Goal: Information Seeking & Learning: Learn about a topic

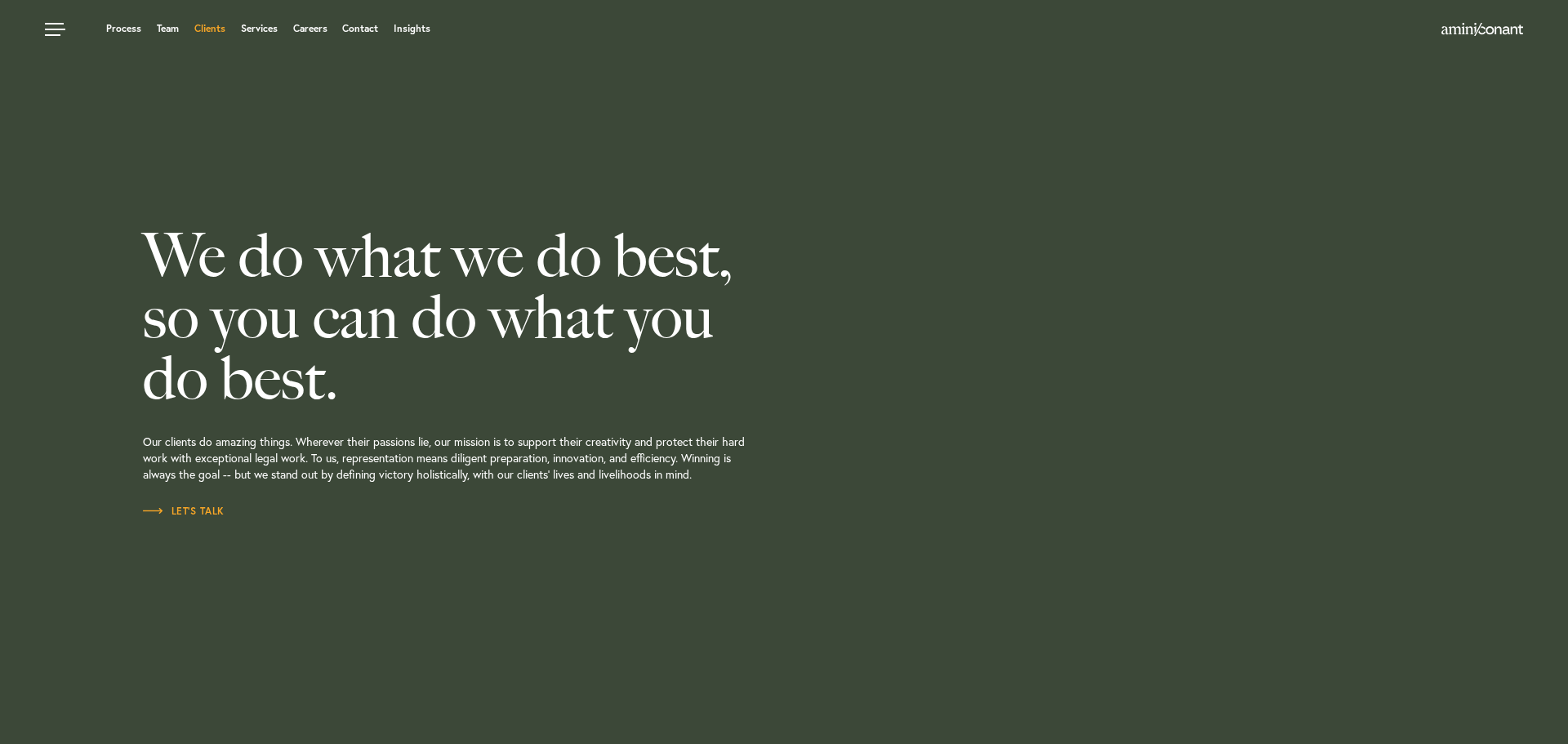
click at [209, 27] on link "Clients" at bounding box center [210, 28] width 31 height 9
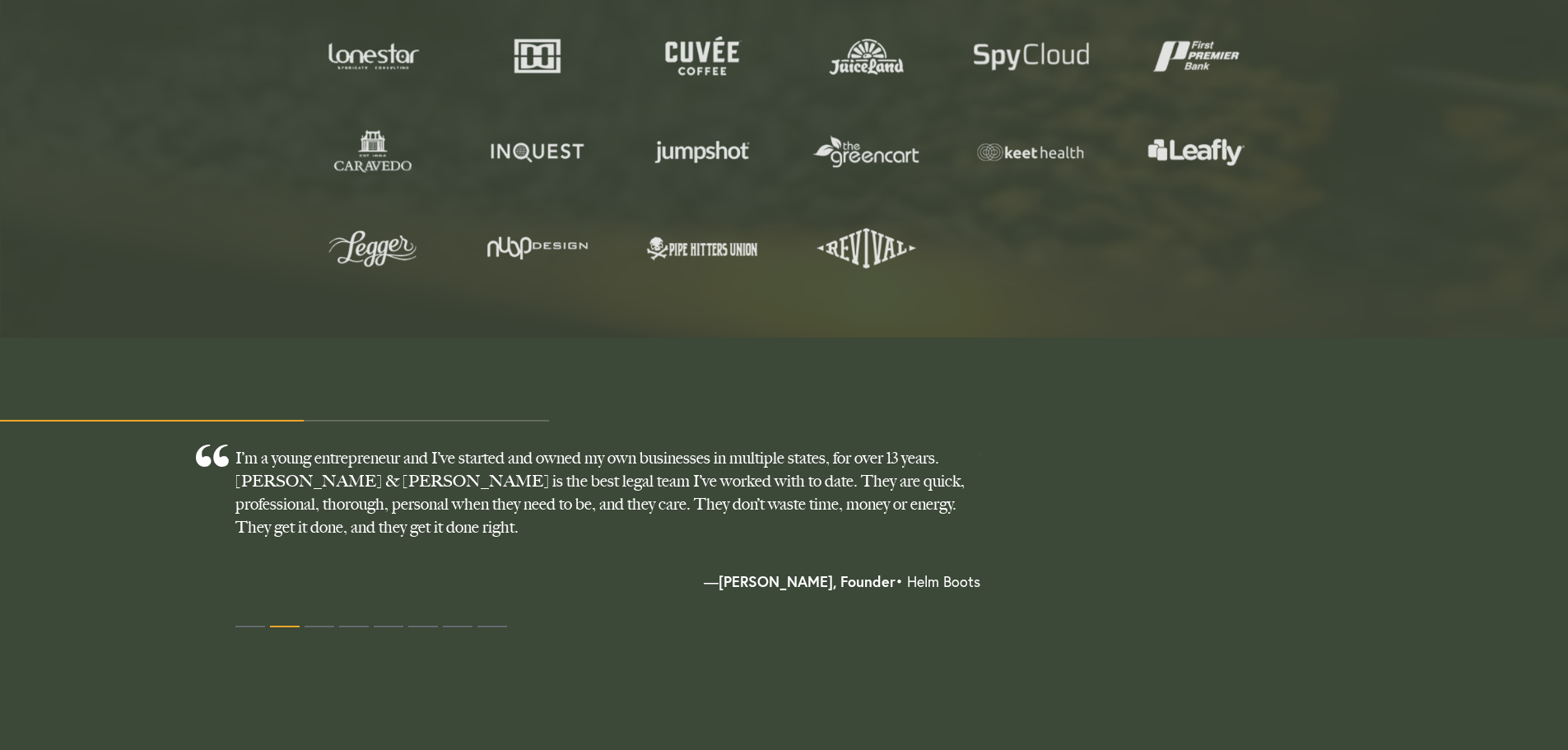
scroll to position [1153, 0]
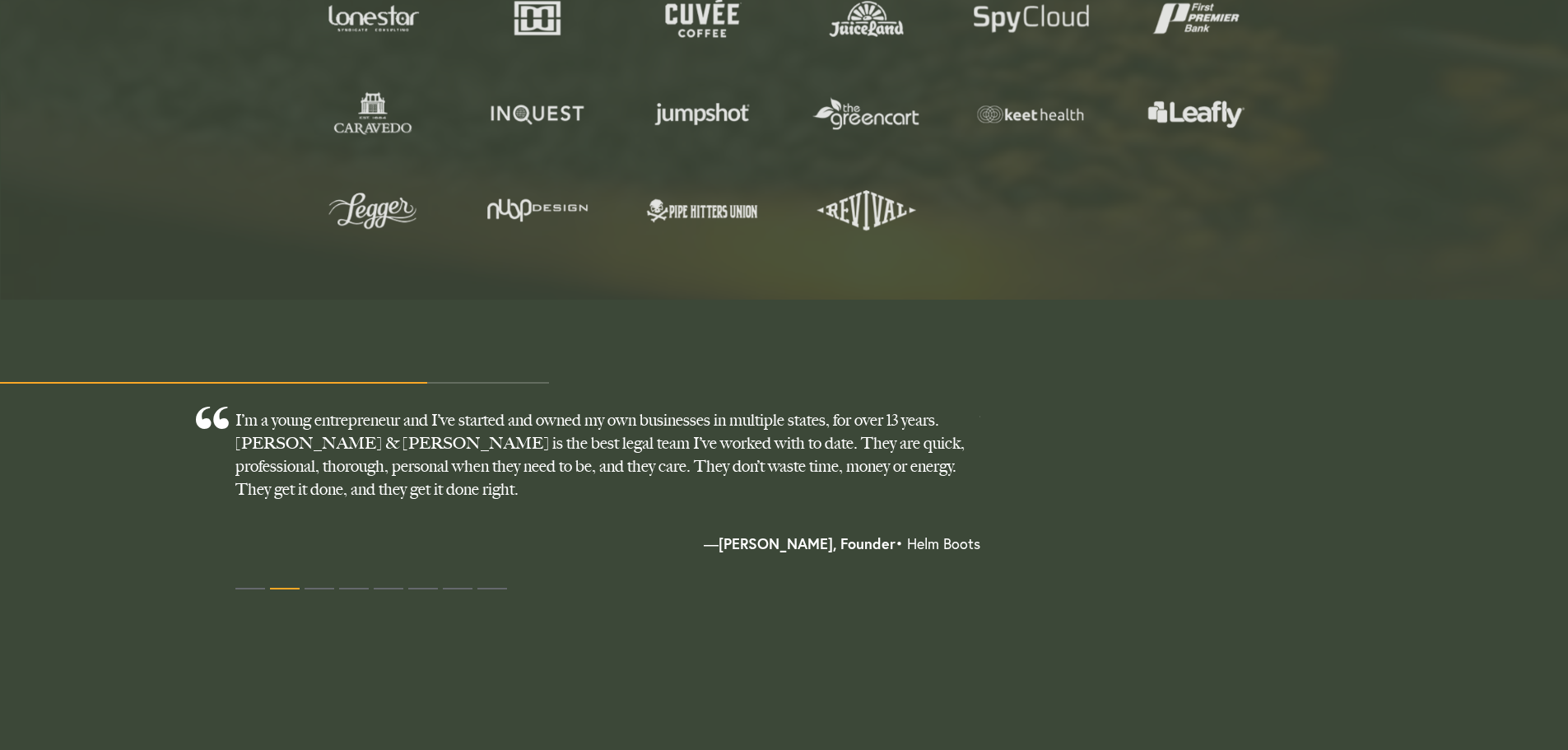
click at [854, 455] on p "I’m a young entrepreneur and I’ve started and owned my own businesses in multip…" at bounding box center [608, 470] width 745 height 125
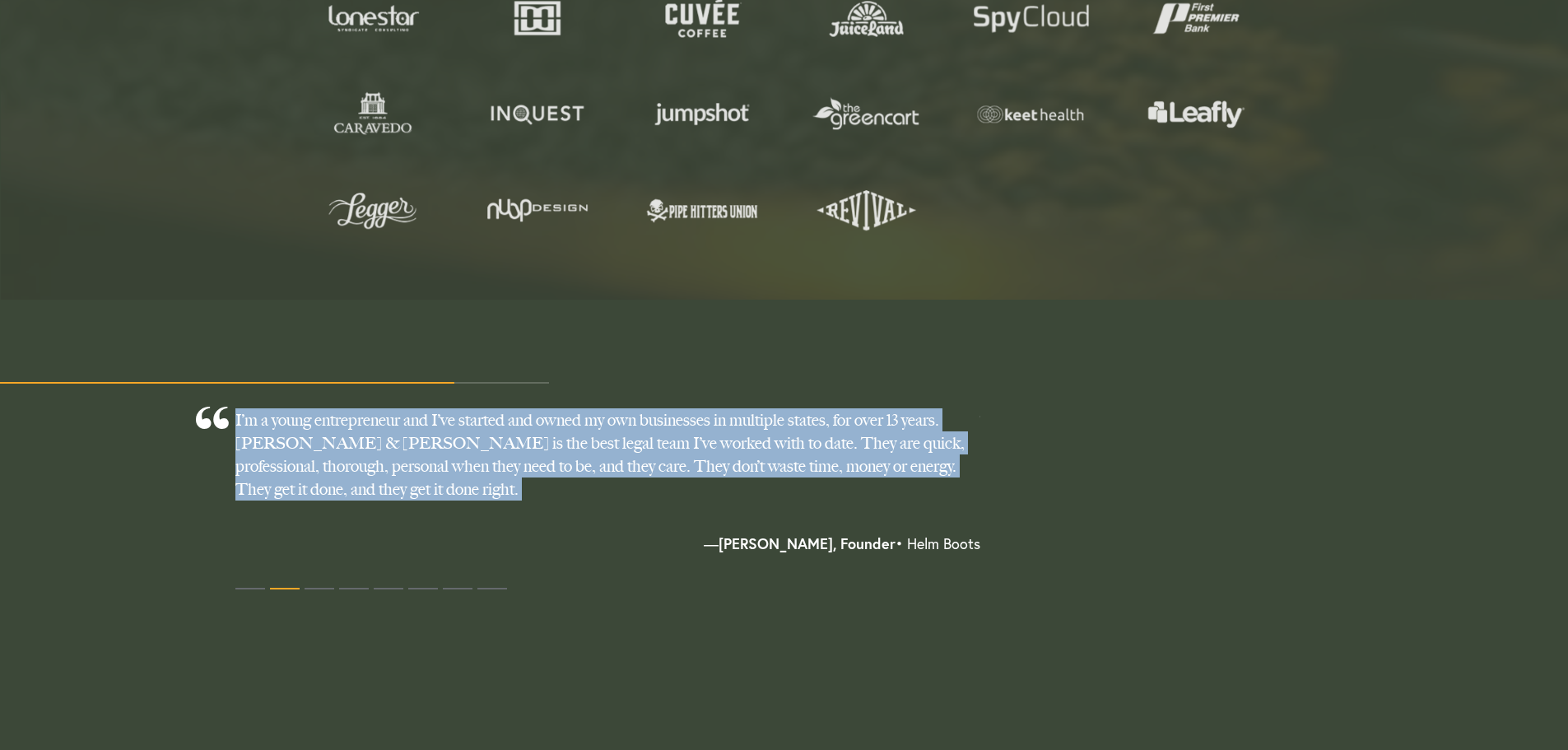
click at [854, 455] on p "I’m a young entrepreneur and I’ve started and owned my own businesses in multip…" at bounding box center [608, 470] width 745 height 125
click at [323, 585] on button at bounding box center [319, 588] width 29 height 25
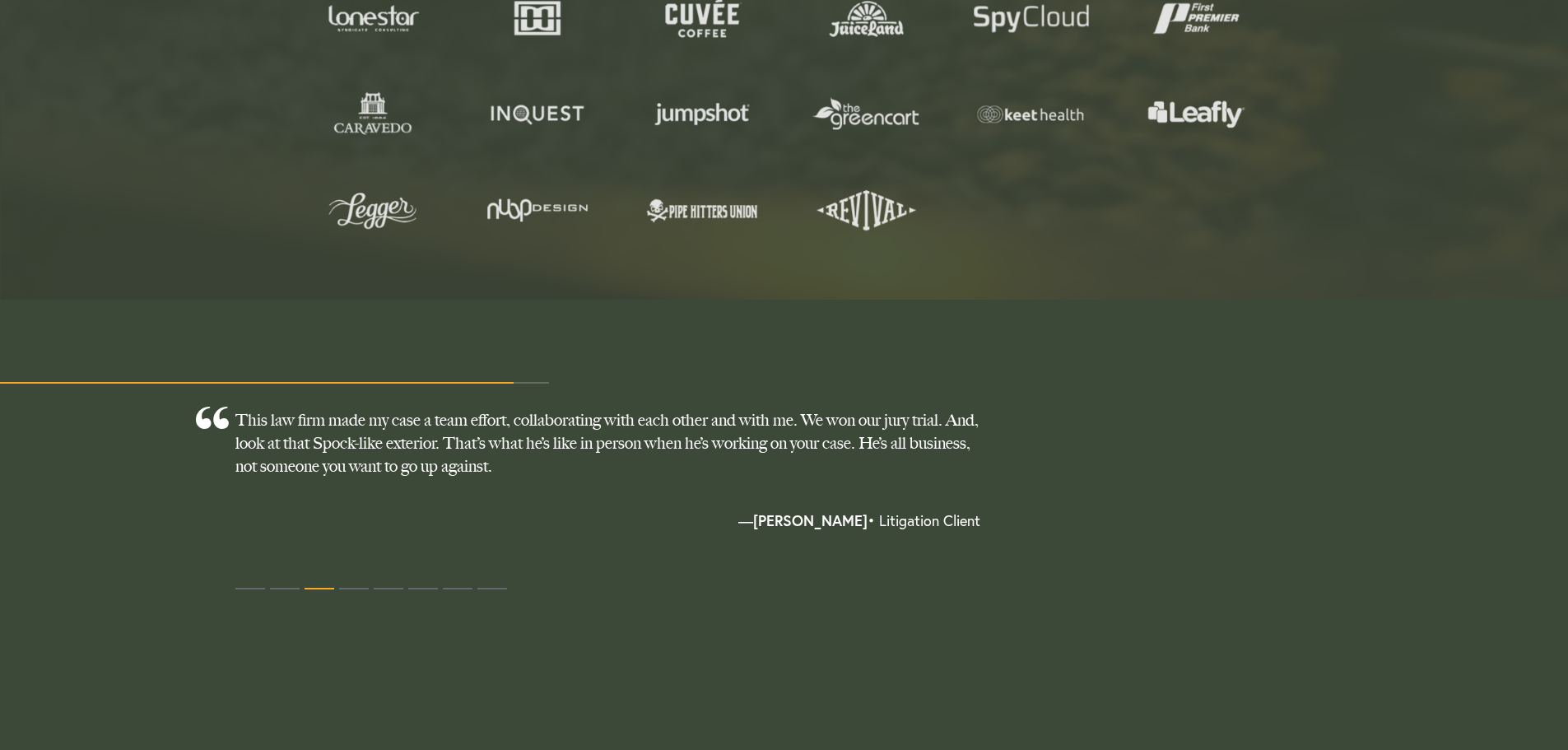
drag, startPoint x: 386, startPoint y: 591, endPoint x: 370, endPoint y: 586, distance: 16.8
click at [370, 586] on div at bounding box center [608, 591] width 745 height 29
click at [359, 586] on button at bounding box center [354, 588] width 29 height 25
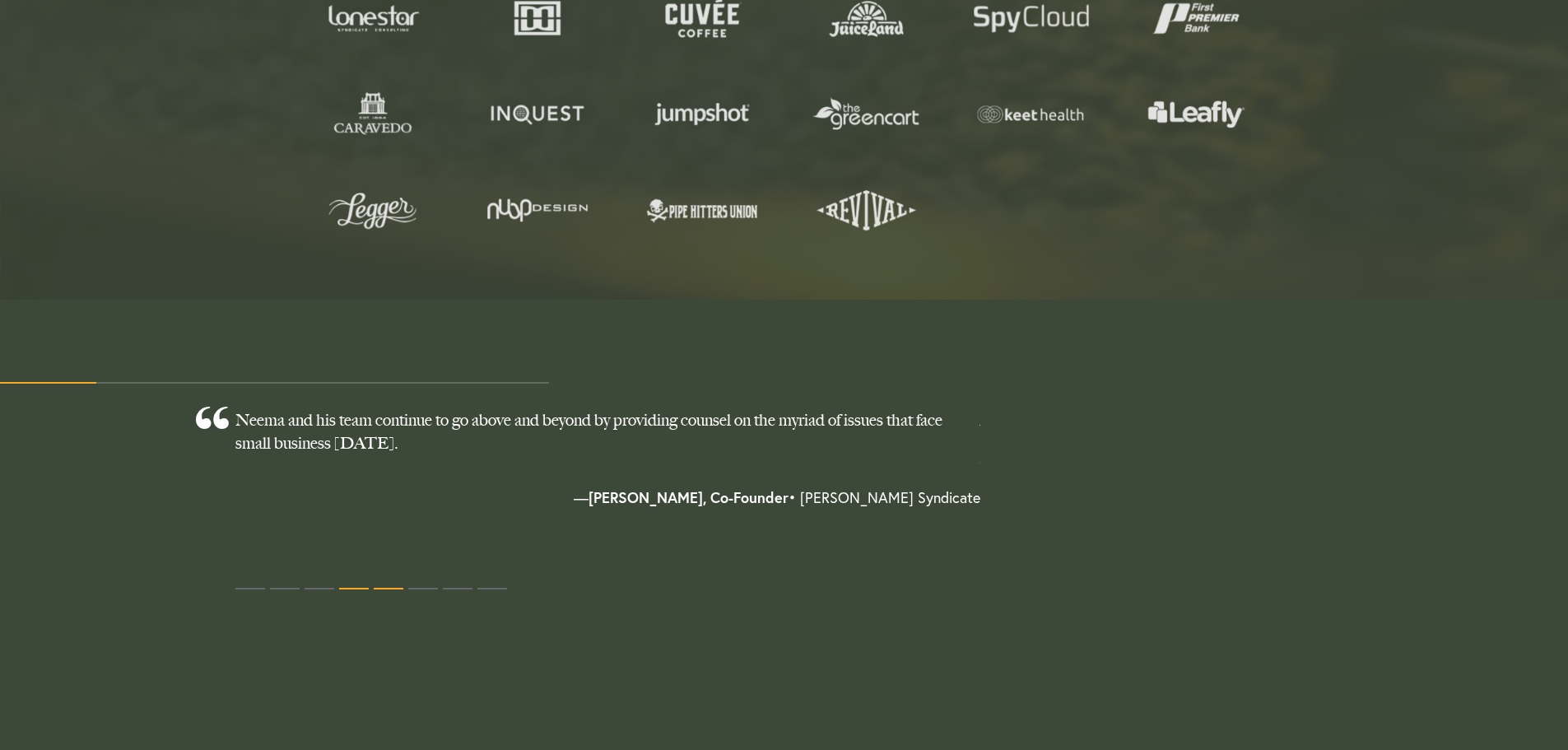
click at [401, 587] on span at bounding box center [388, 588] width 29 height 2
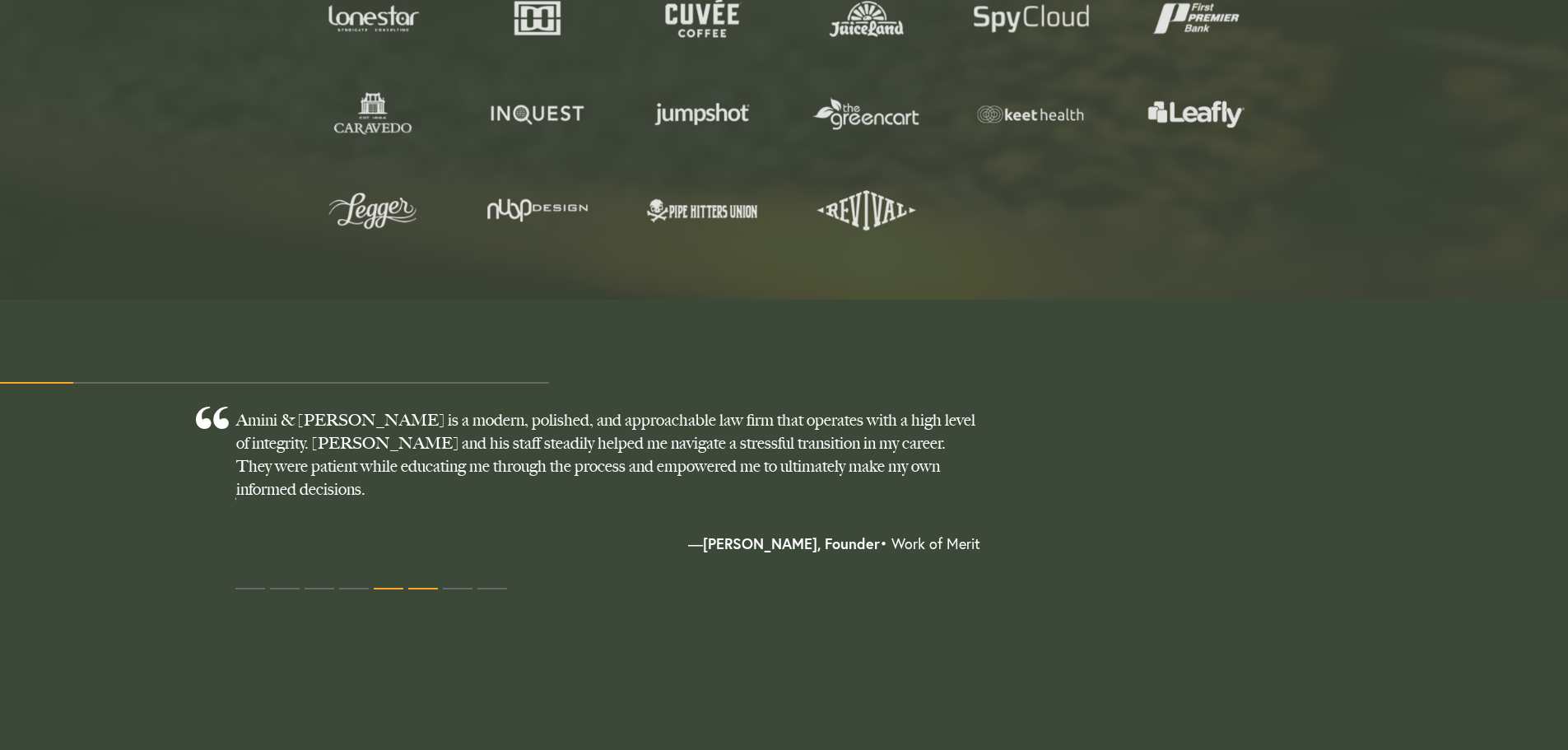
click at [421, 588] on span at bounding box center [423, 588] width 29 height 2
click at [445, 592] on button at bounding box center [458, 588] width 29 height 25
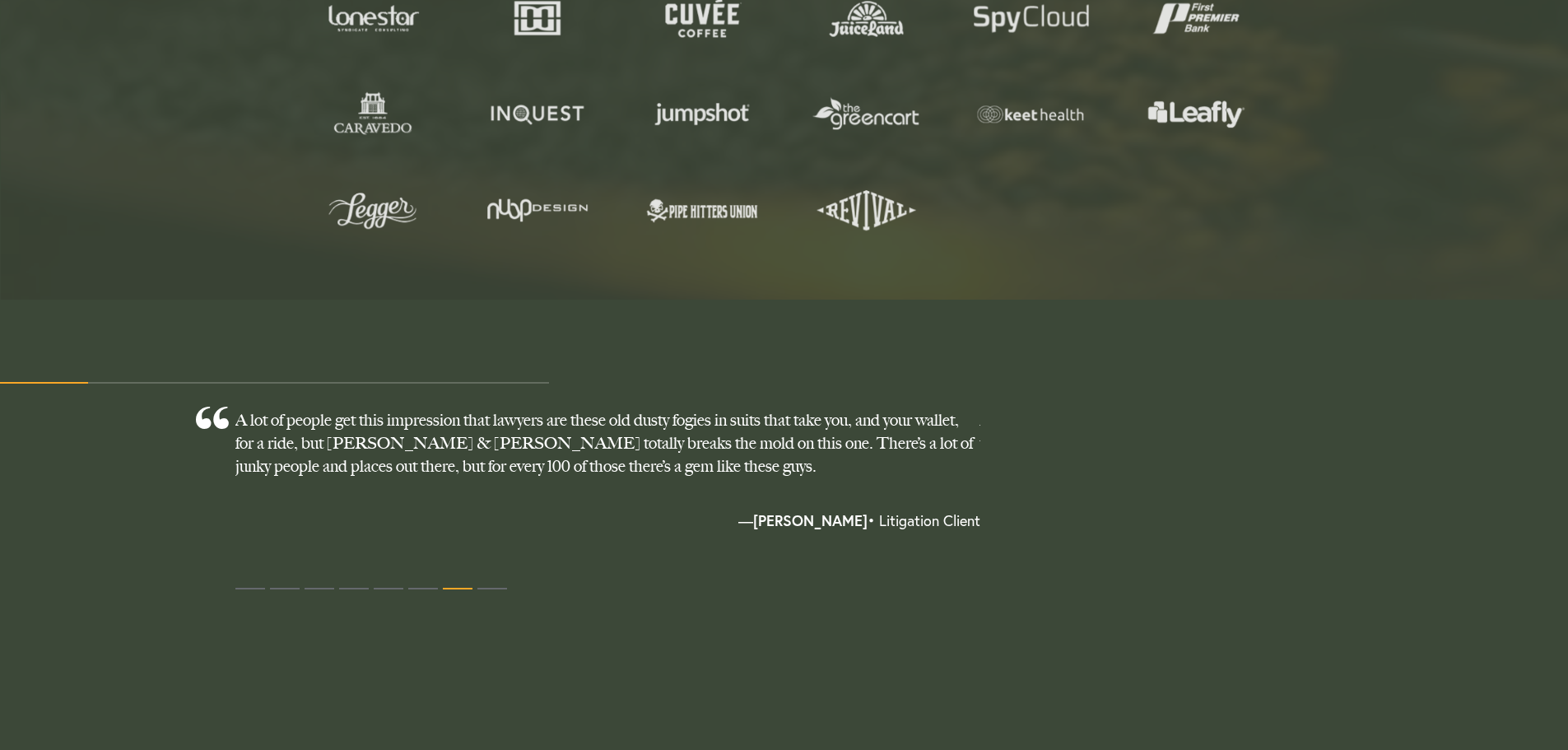
click at [474, 589] on div at bounding box center [608, 591] width 745 height 29
click at [464, 582] on button at bounding box center [458, 588] width 29 height 25
click at [464, 583] on button at bounding box center [458, 588] width 29 height 25
click at [489, 581] on button at bounding box center [492, 588] width 29 height 25
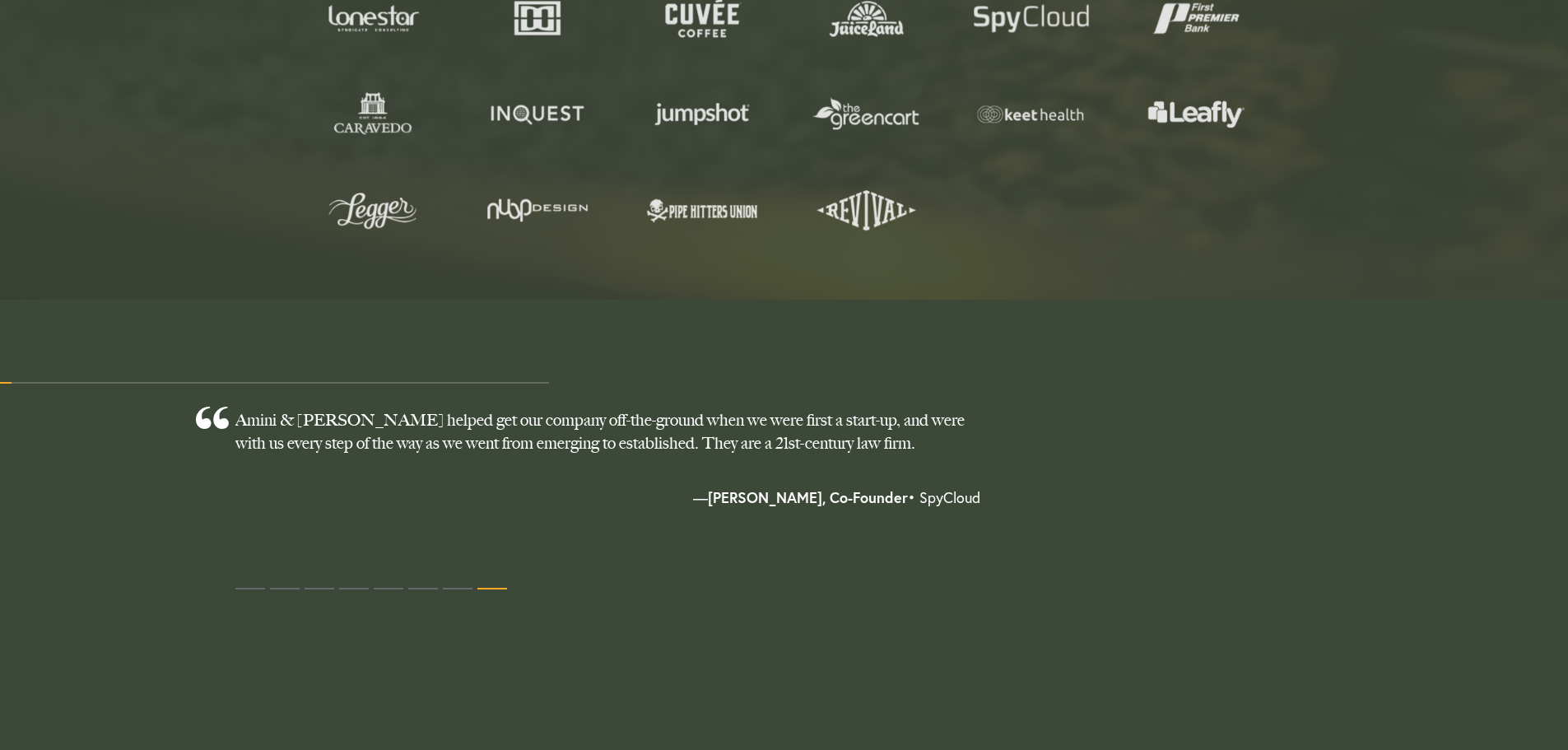
click at [501, 586] on button at bounding box center [492, 588] width 29 height 25
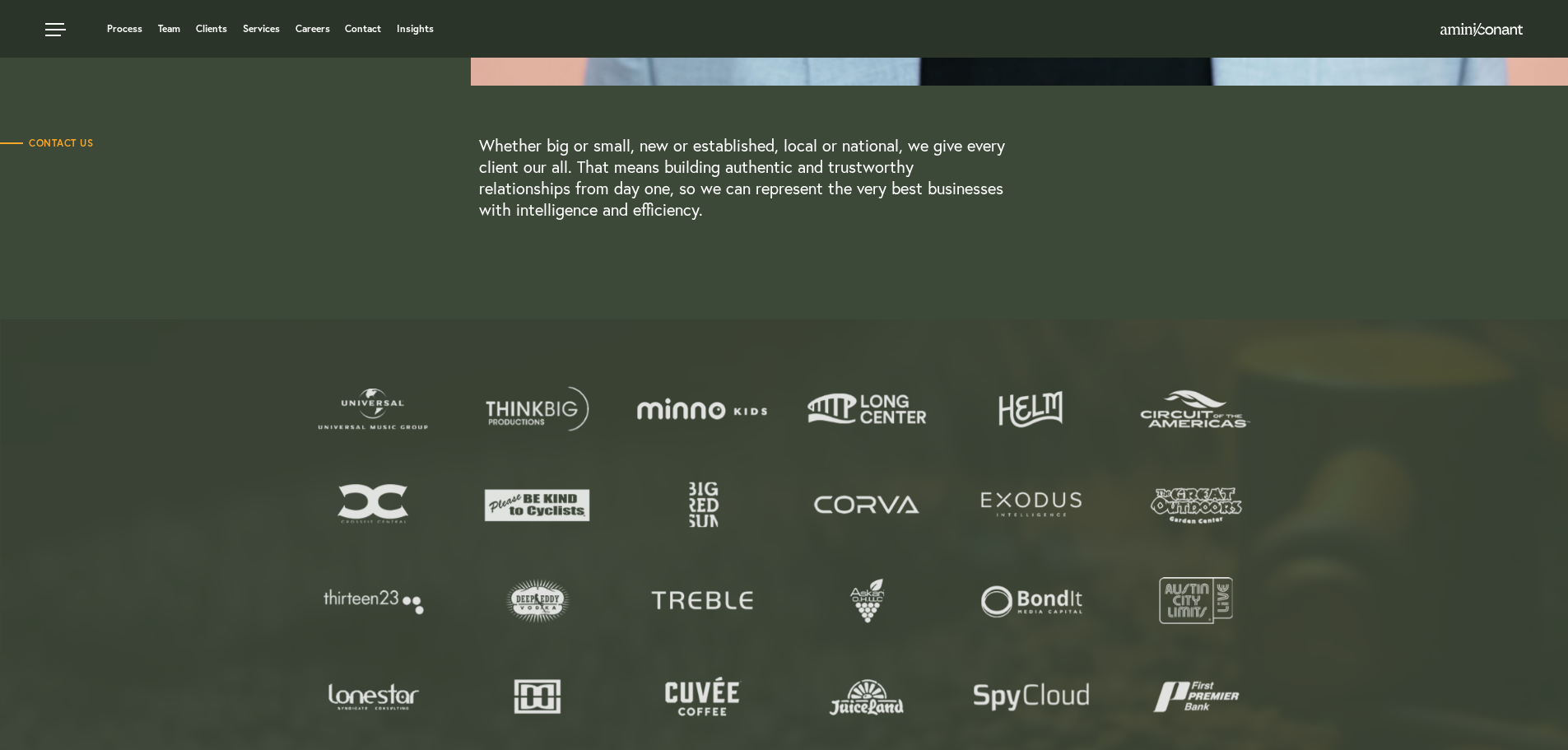
scroll to position [0, 0]
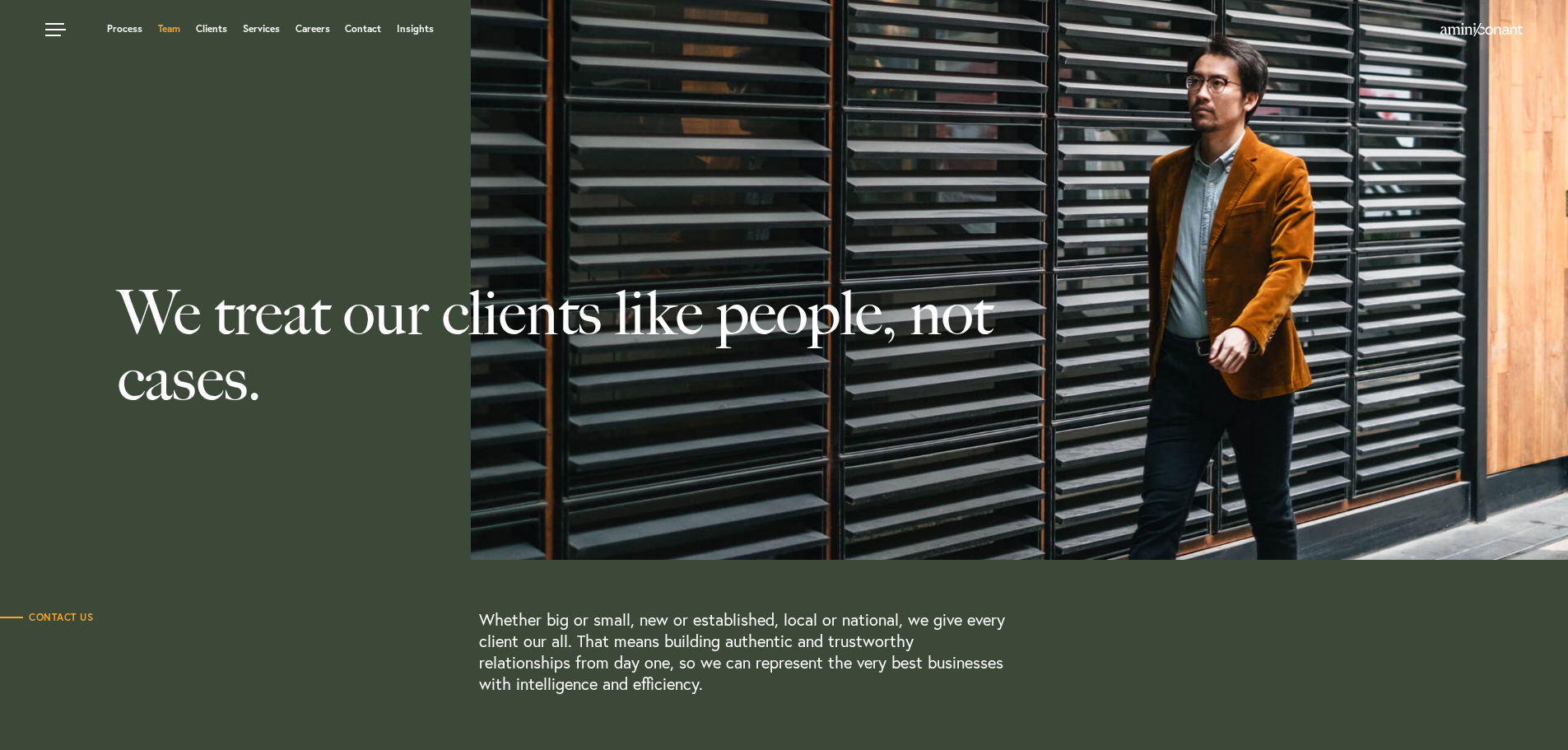
click at [180, 27] on link "Team" at bounding box center [169, 28] width 22 height 9
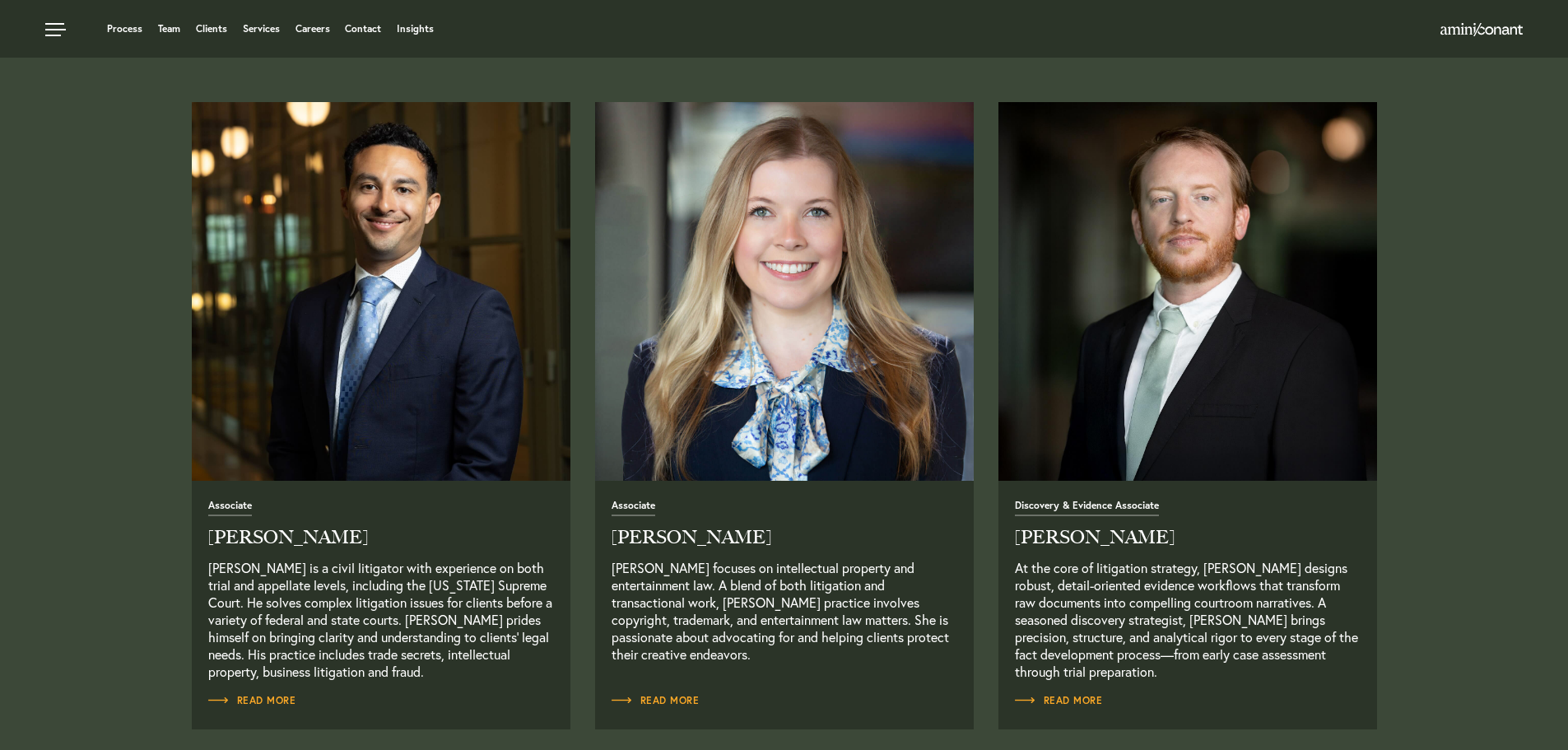
scroll to position [1976, 0]
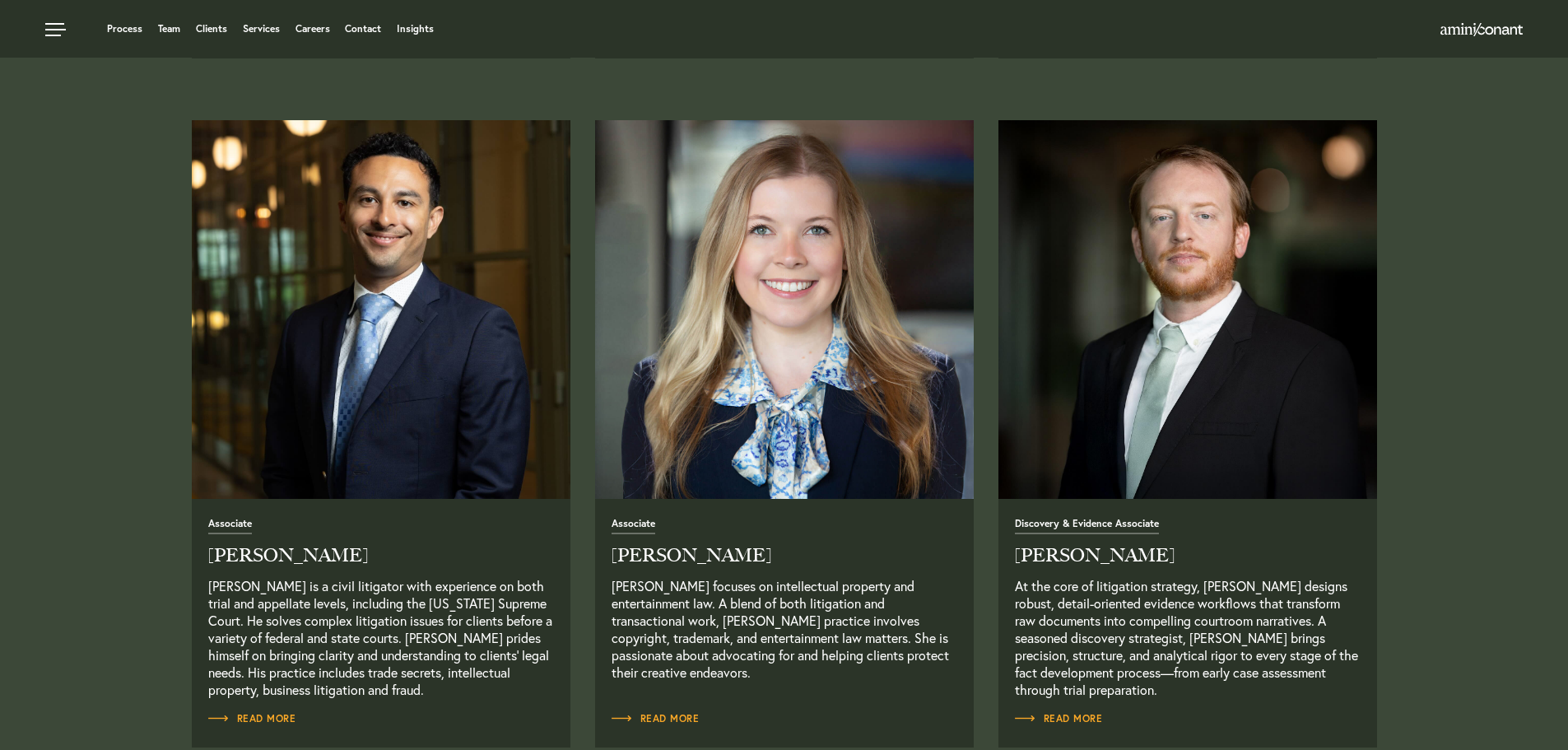
click at [544, 181] on img "Read Full Bio" at bounding box center [380, 309] width 397 height 397
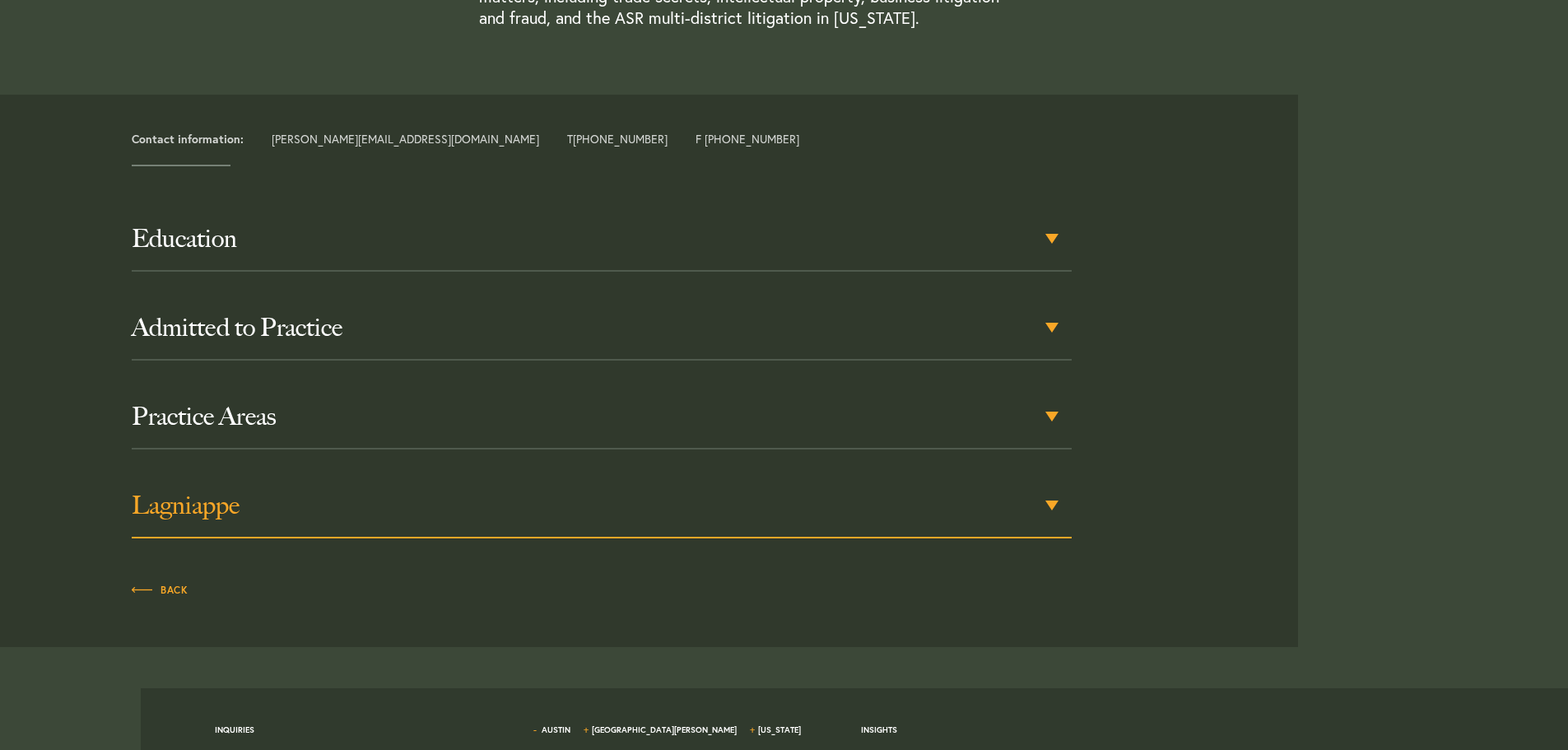
scroll to position [800, 0]
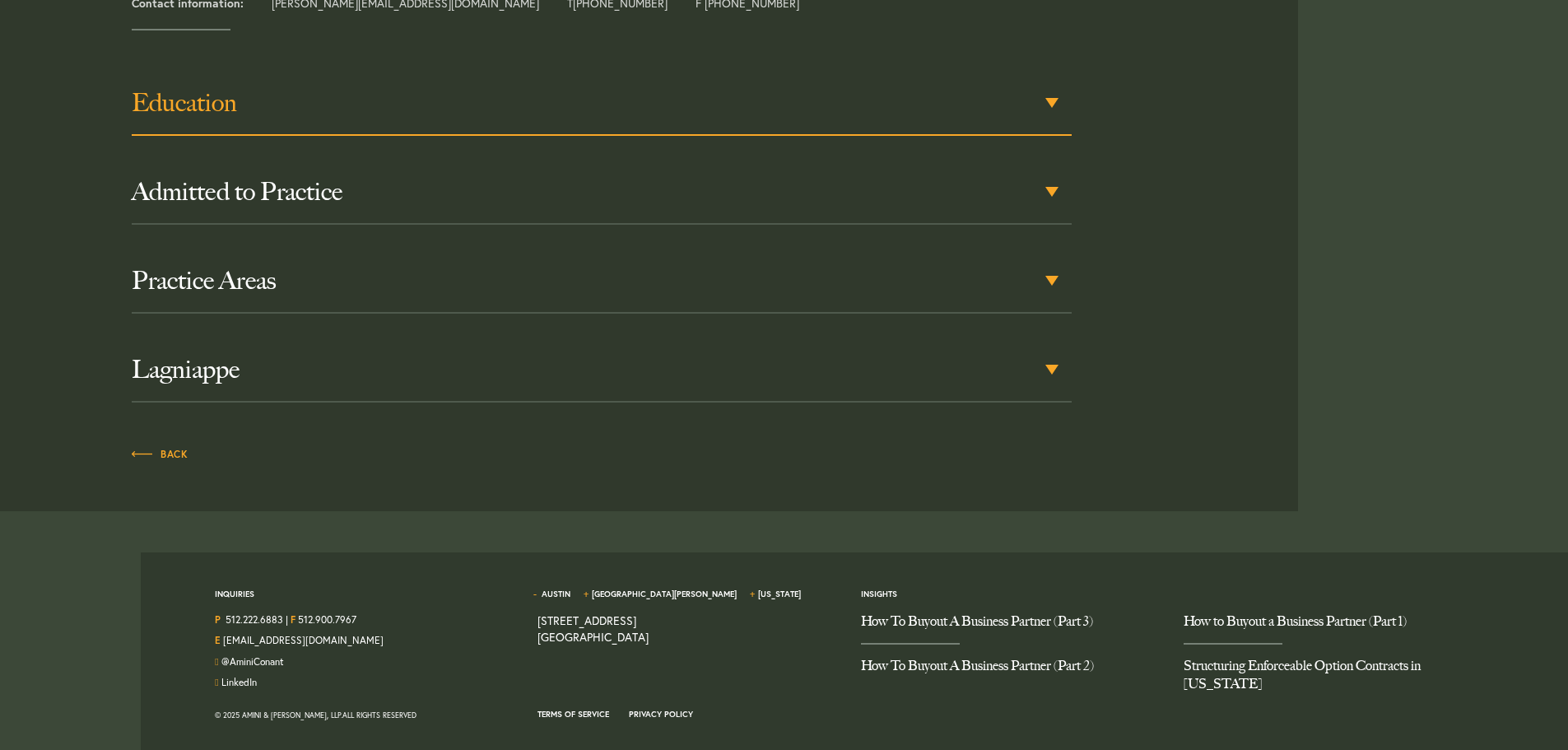
click at [392, 123] on div "Education" at bounding box center [601, 103] width 940 height 65
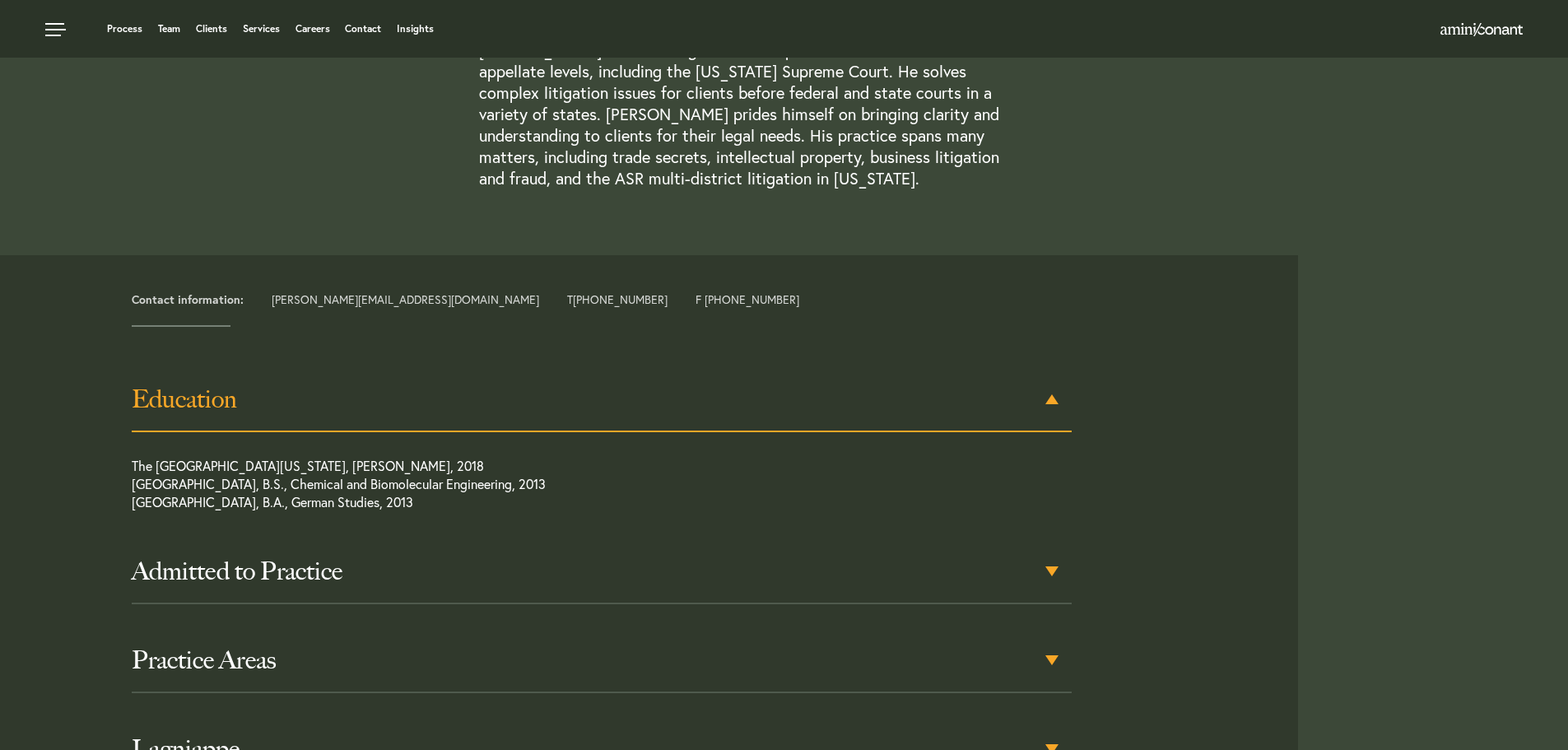
scroll to position [190, 0]
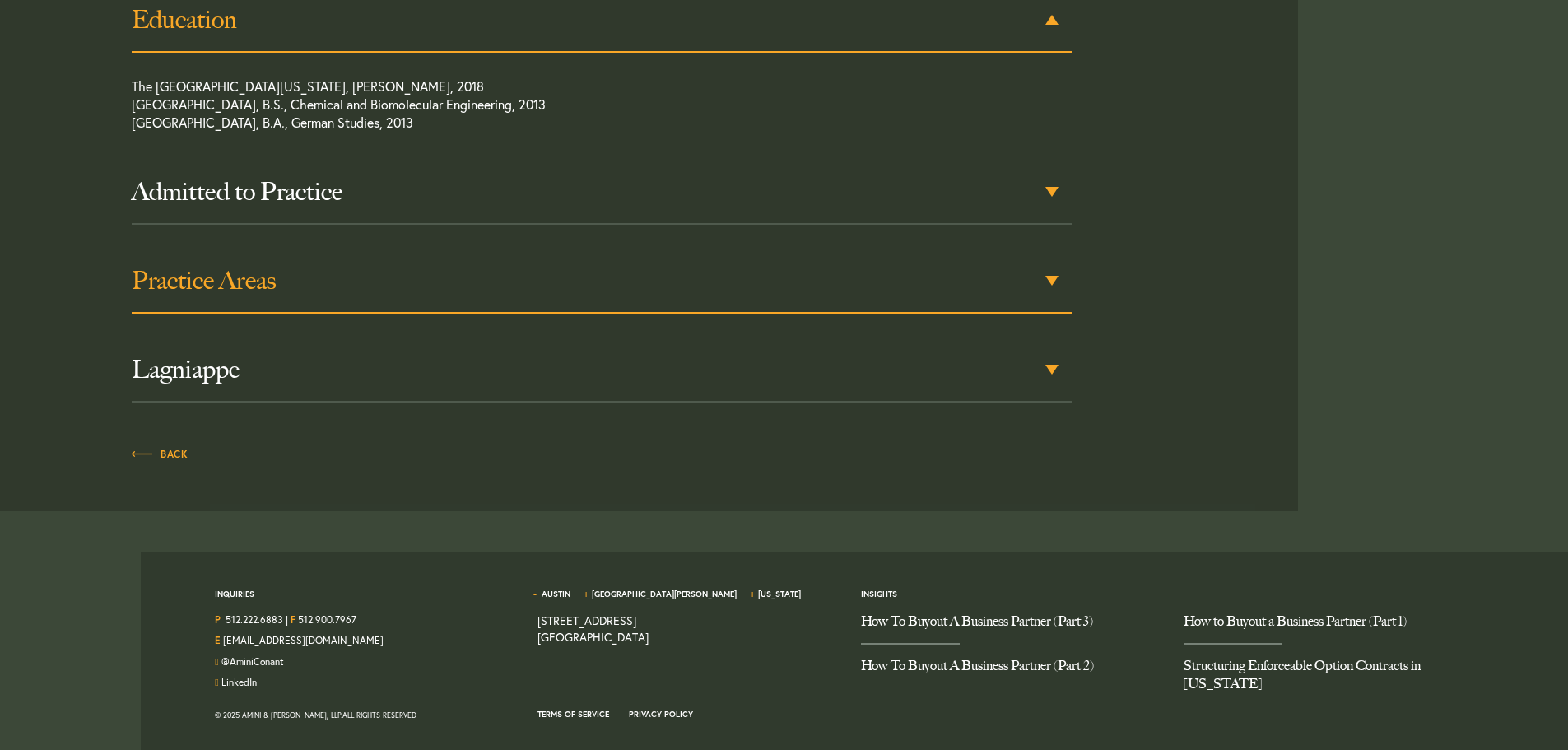
click at [351, 260] on div "Practice Areas" at bounding box center [601, 281] width 940 height 65
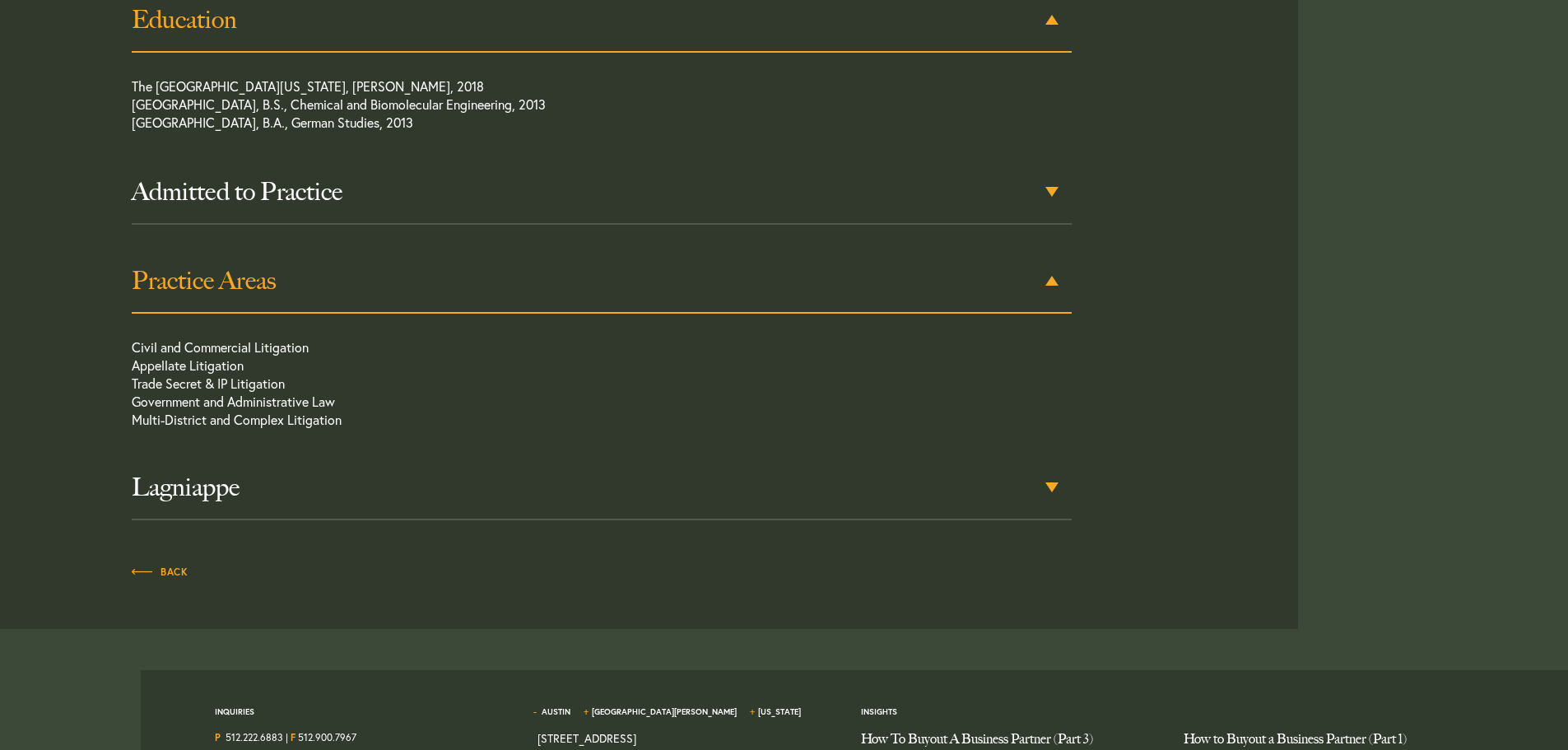
scroll to position [945, 0]
